Goal: Task Accomplishment & Management: Manage account settings

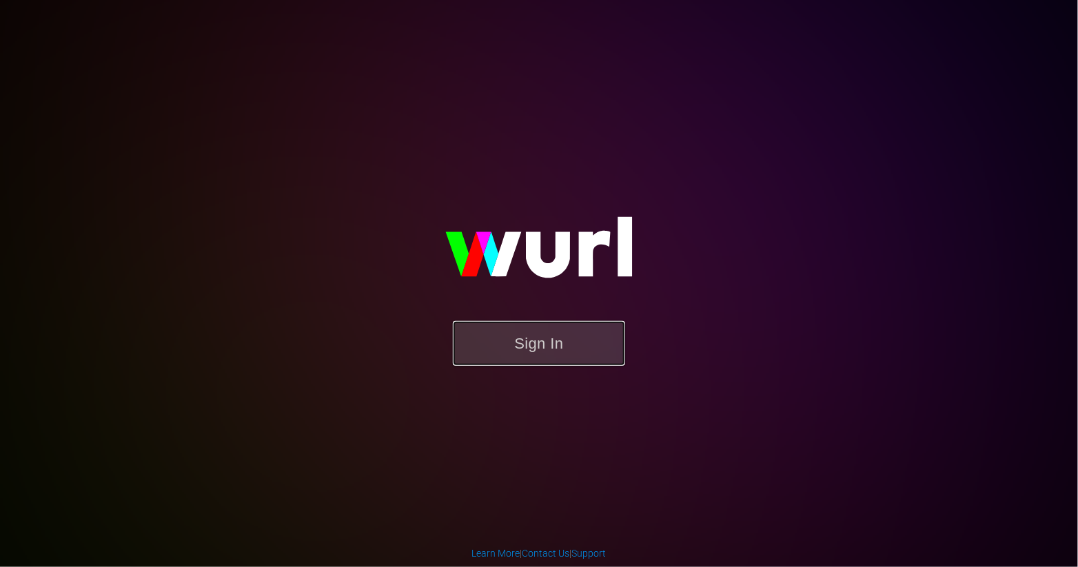
click at [520, 353] on button "Sign In" at bounding box center [539, 343] width 172 height 45
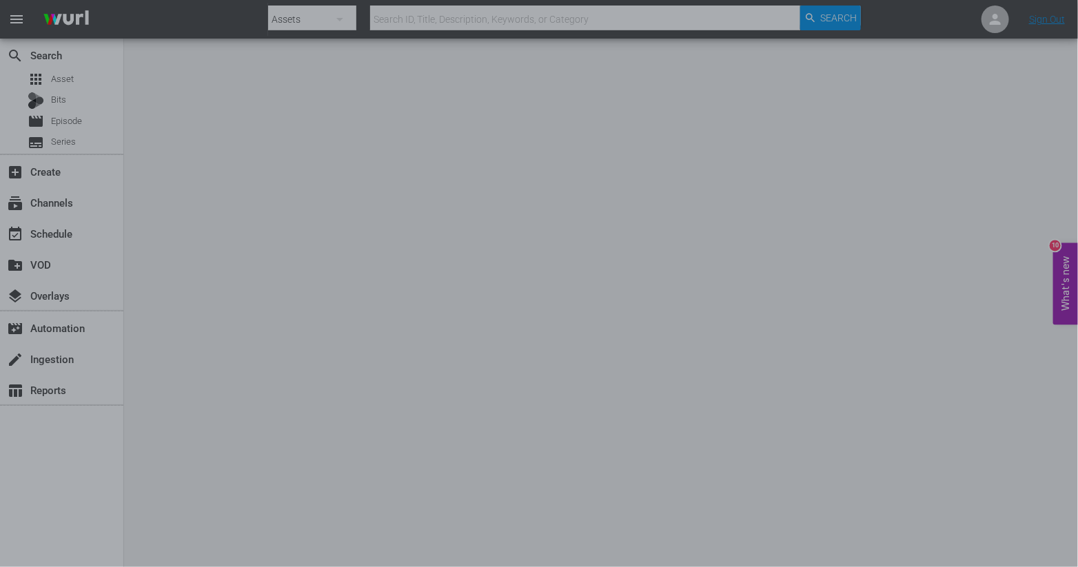
click at [825, 162] on div at bounding box center [539, 283] width 1078 height 567
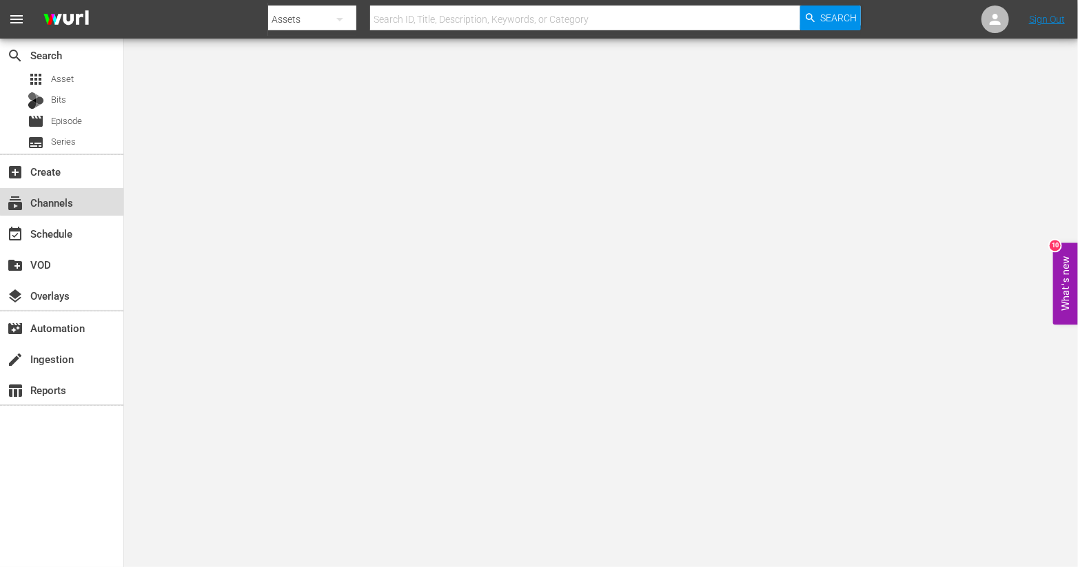
click at [65, 196] on div "subscriptions Channels" at bounding box center [38, 200] width 77 height 12
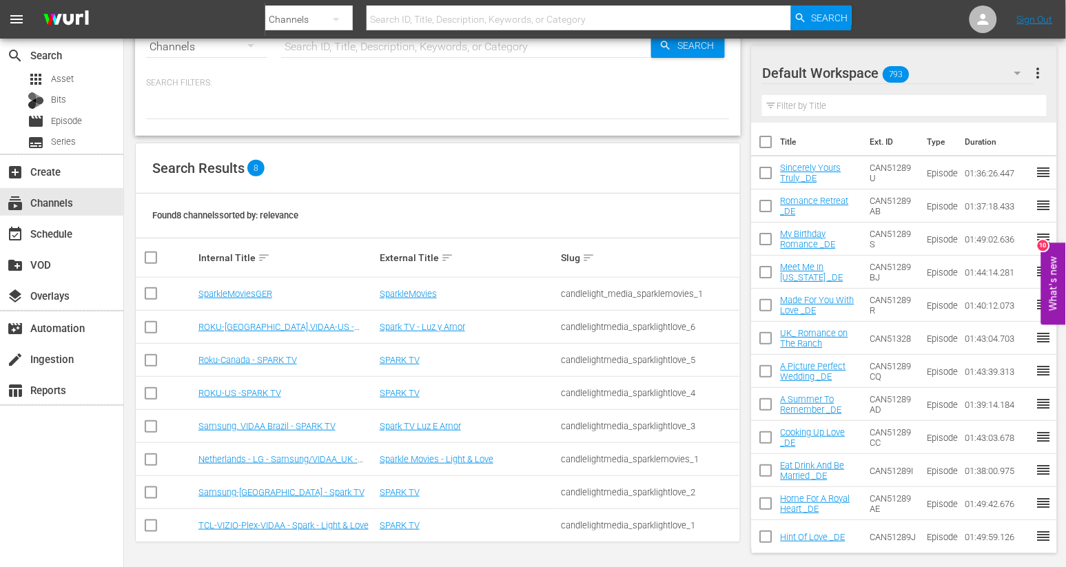
scroll to position [42, 0]
click at [236, 296] on link "SparkleMoviesGER" at bounding box center [236, 293] width 74 height 10
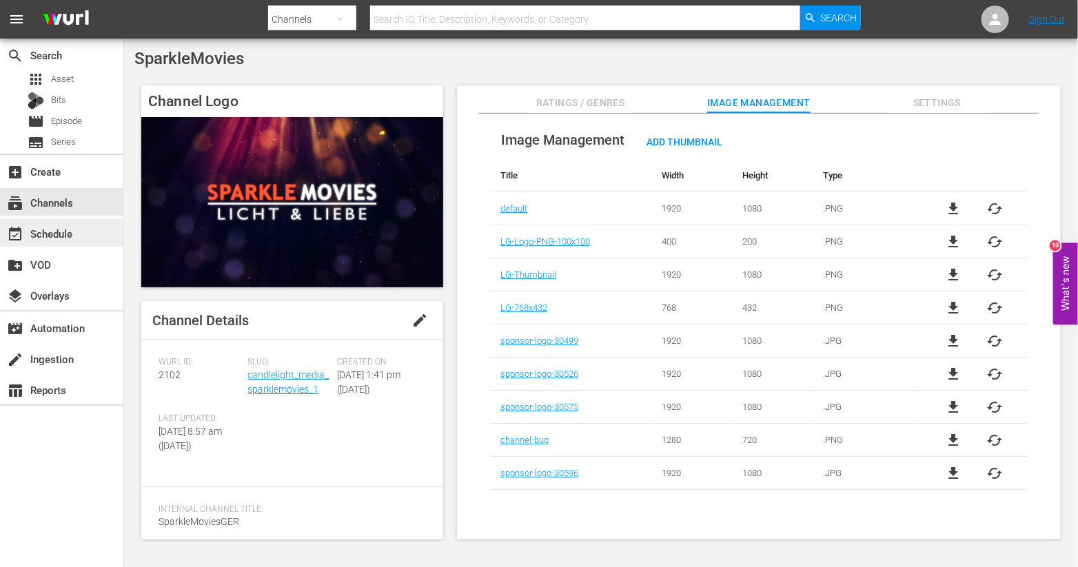
click at [70, 238] on div "event_available Schedule" at bounding box center [38, 231] width 77 height 12
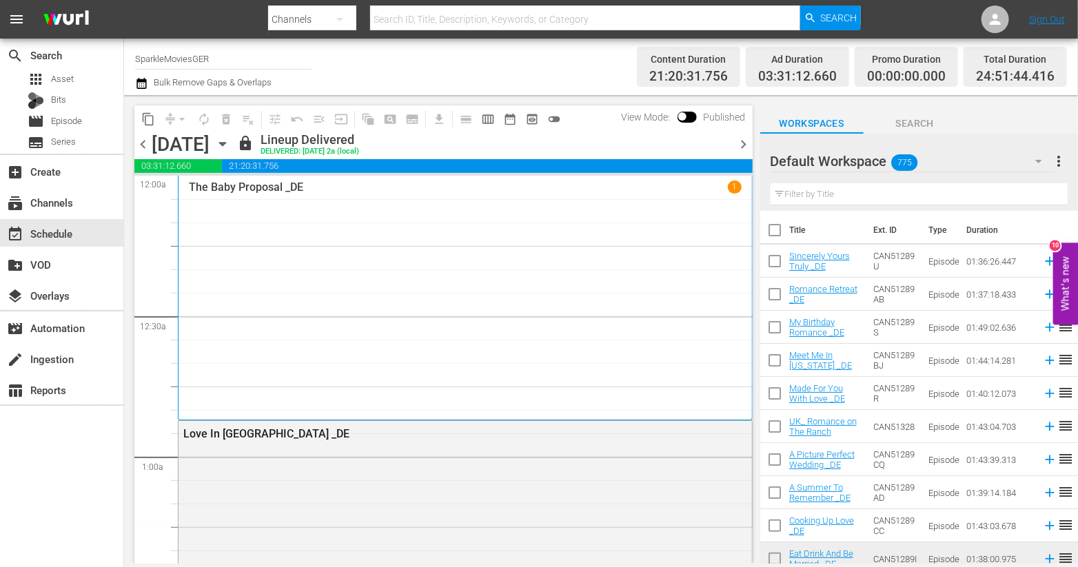
click at [230, 146] on icon "button" at bounding box center [222, 143] width 15 height 15
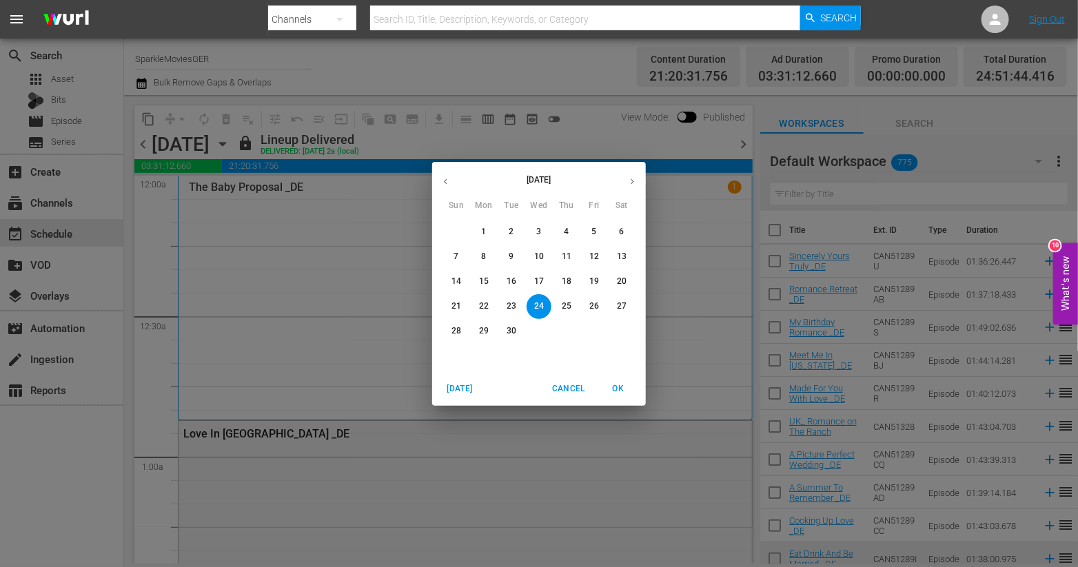
click at [506, 228] on span "2" at bounding box center [511, 232] width 25 height 12
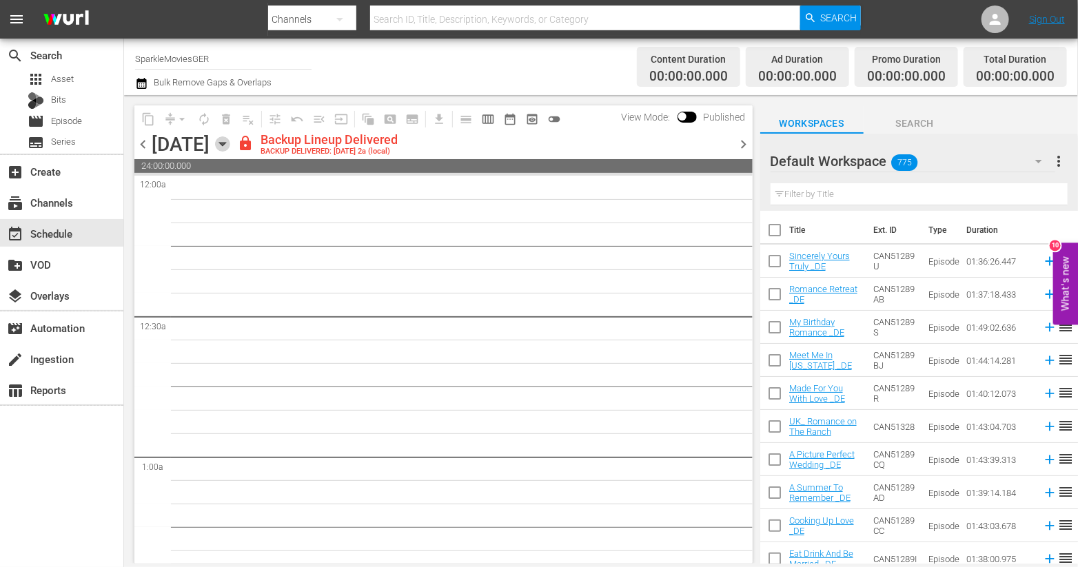
click at [230, 140] on icon "button" at bounding box center [222, 143] width 15 height 15
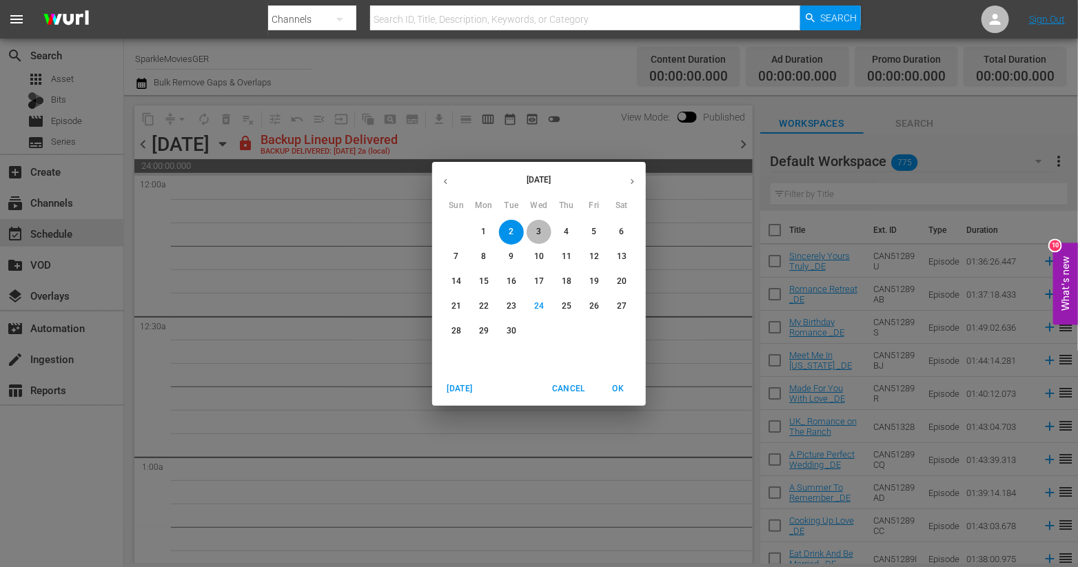
click at [539, 222] on button "3" at bounding box center [539, 232] width 25 height 25
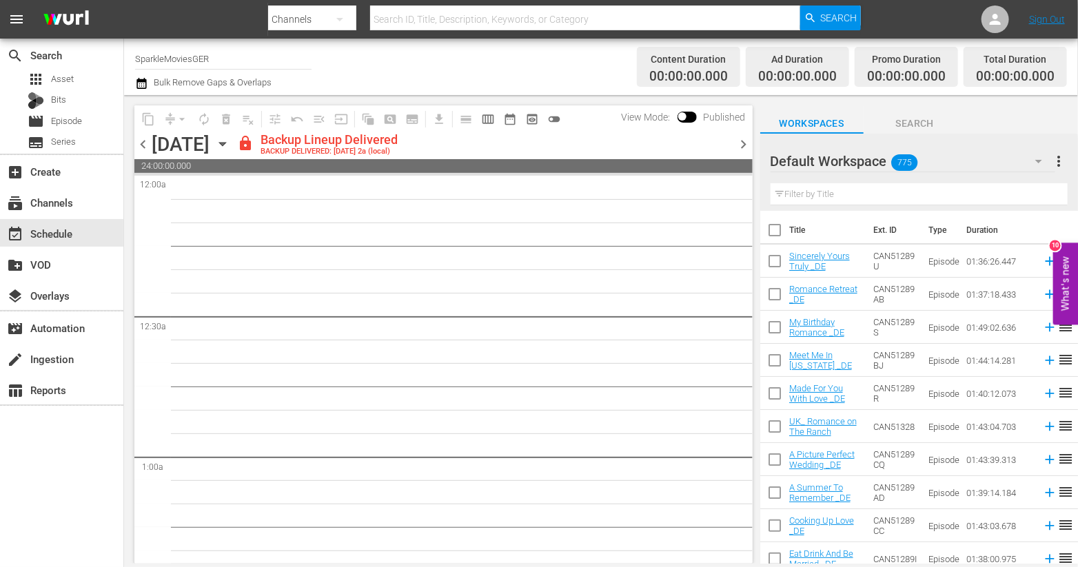
click at [230, 141] on icon "button" at bounding box center [222, 143] width 15 height 15
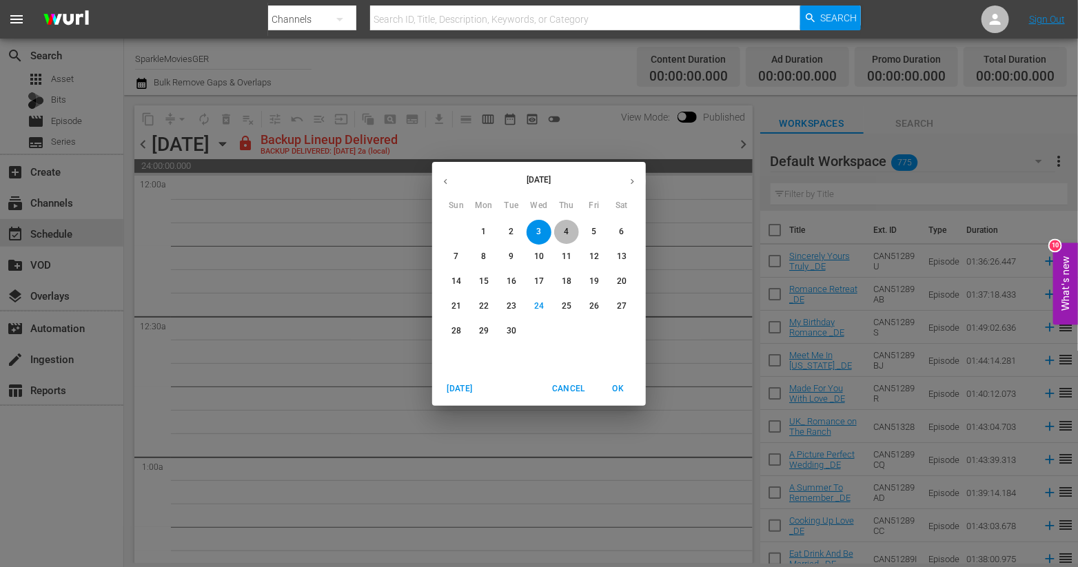
click at [568, 224] on button "4" at bounding box center [566, 232] width 25 height 25
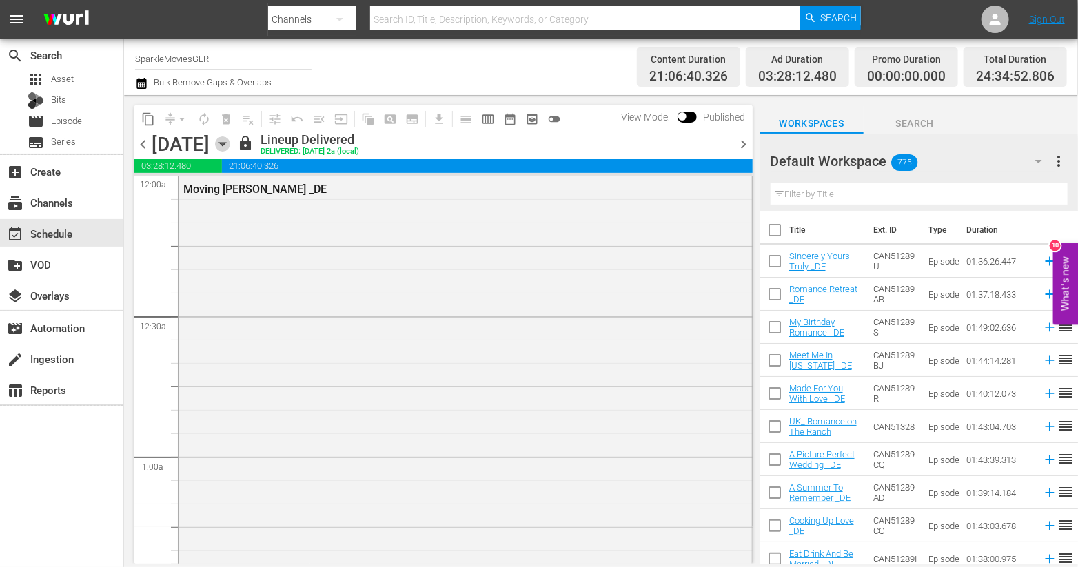
click at [230, 146] on icon "button" at bounding box center [222, 143] width 15 height 15
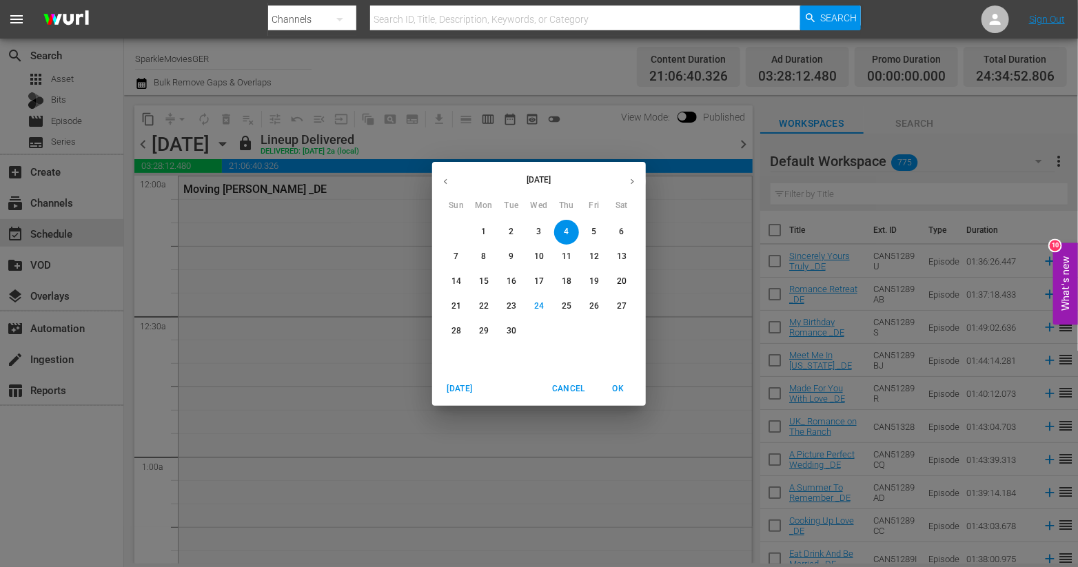
click at [71, 225] on div "September 2025 Sun Mon Tue Wed Thu Fri Sat 31 1 2 3 4 5 6 7 8 9 10 11 12 13 14 …" at bounding box center [539, 283] width 1078 height 567
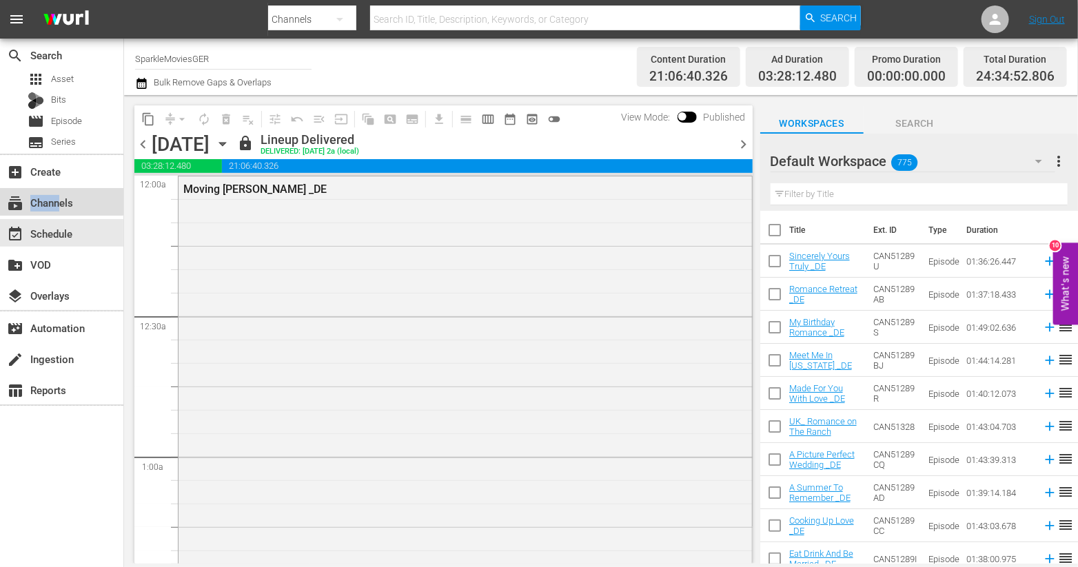
click at [60, 197] on div "subscriptions Channels" at bounding box center [38, 200] width 77 height 12
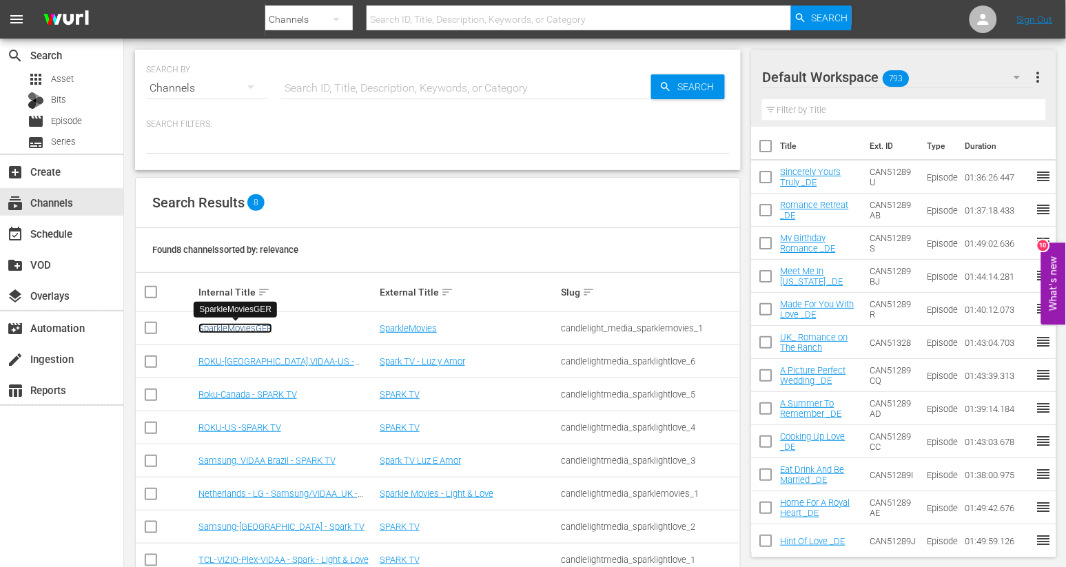
click at [243, 325] on link "SparkleMoviesGER" at bounding box center [236, 328] width 74 height 10
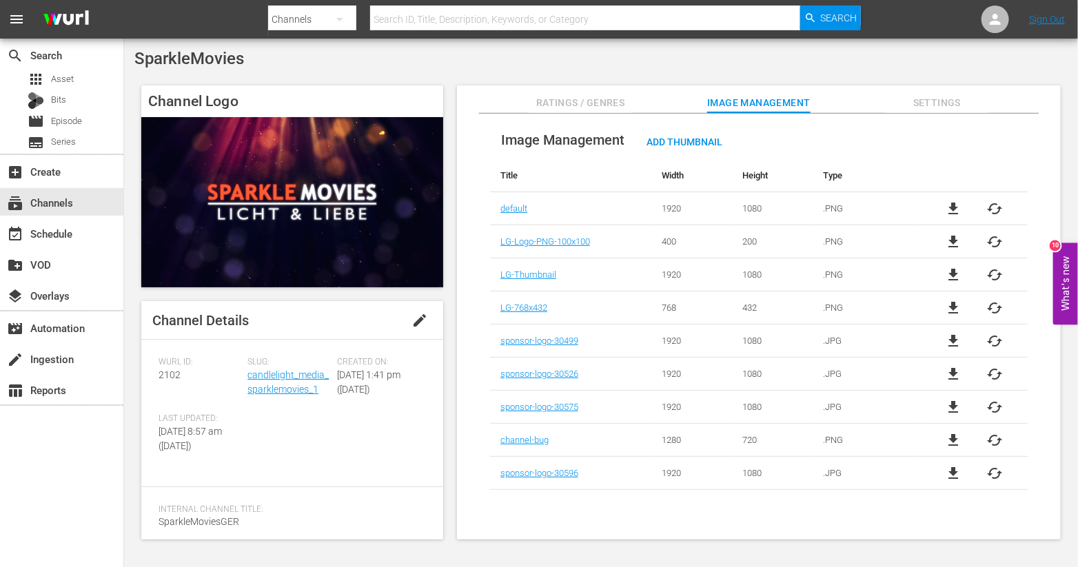
click at [564, 101] on span "Ratings / Genres" at bounding box center [580, 102] width 103 height 17
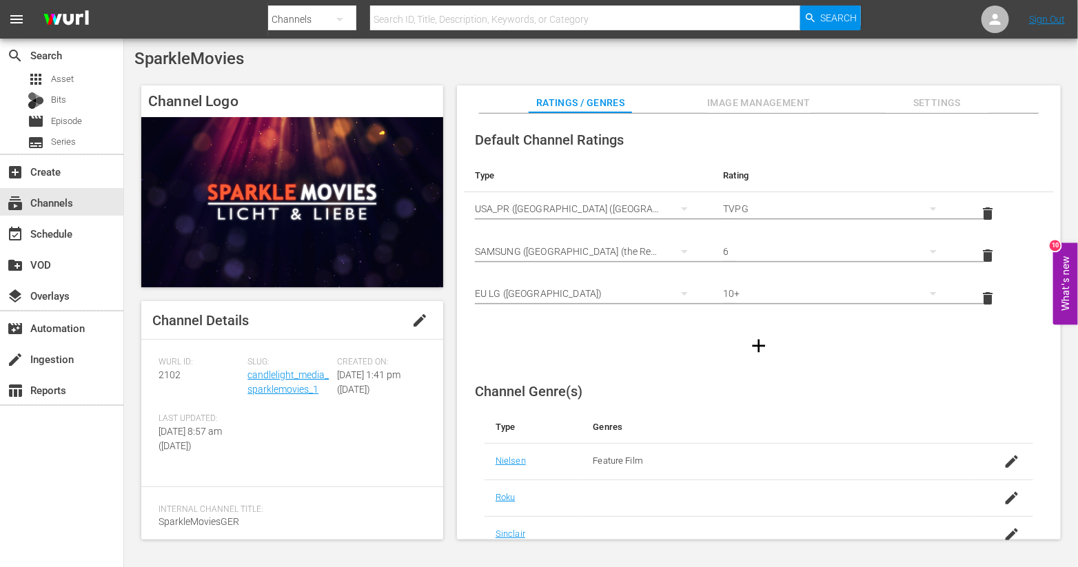
click at [938, 101] on span "Settings" at bounding box center [937, 102] width 103 height 17
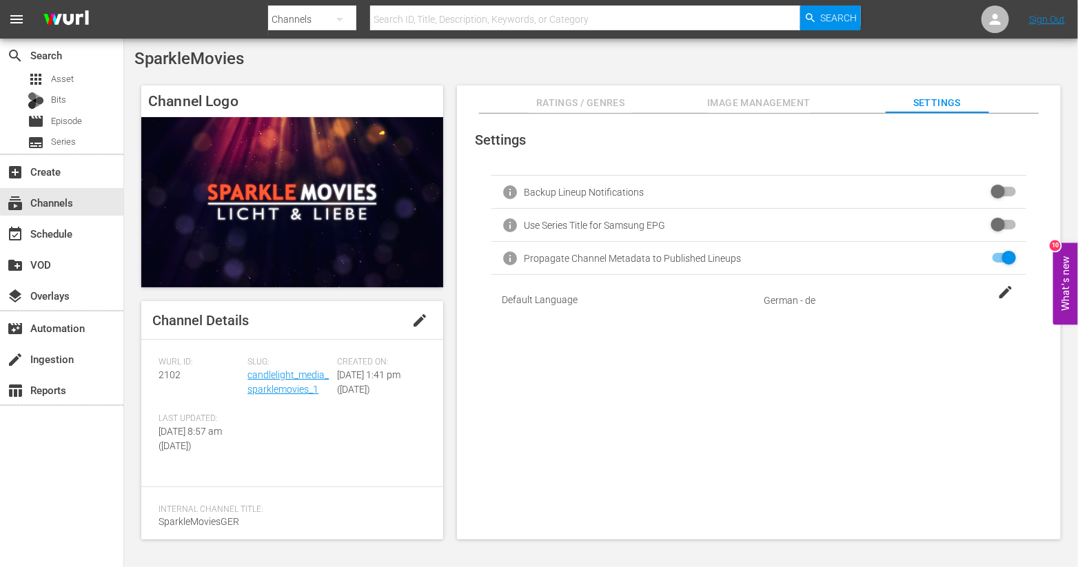
click at [618, 101] on span "Ratings / Genres" at bounding box center [580, 102] width 103 height 17
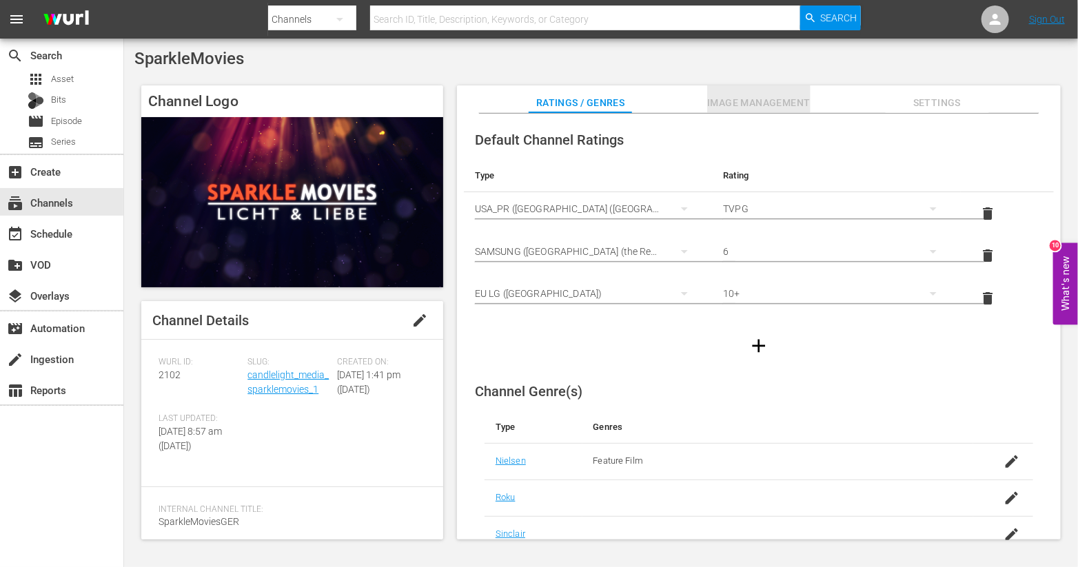
click at [724, 98] on span "Image Management" at bounding box center [758, 102] width 103 height 17
